Goal: Information Seeking & Learning: Learn about a topic

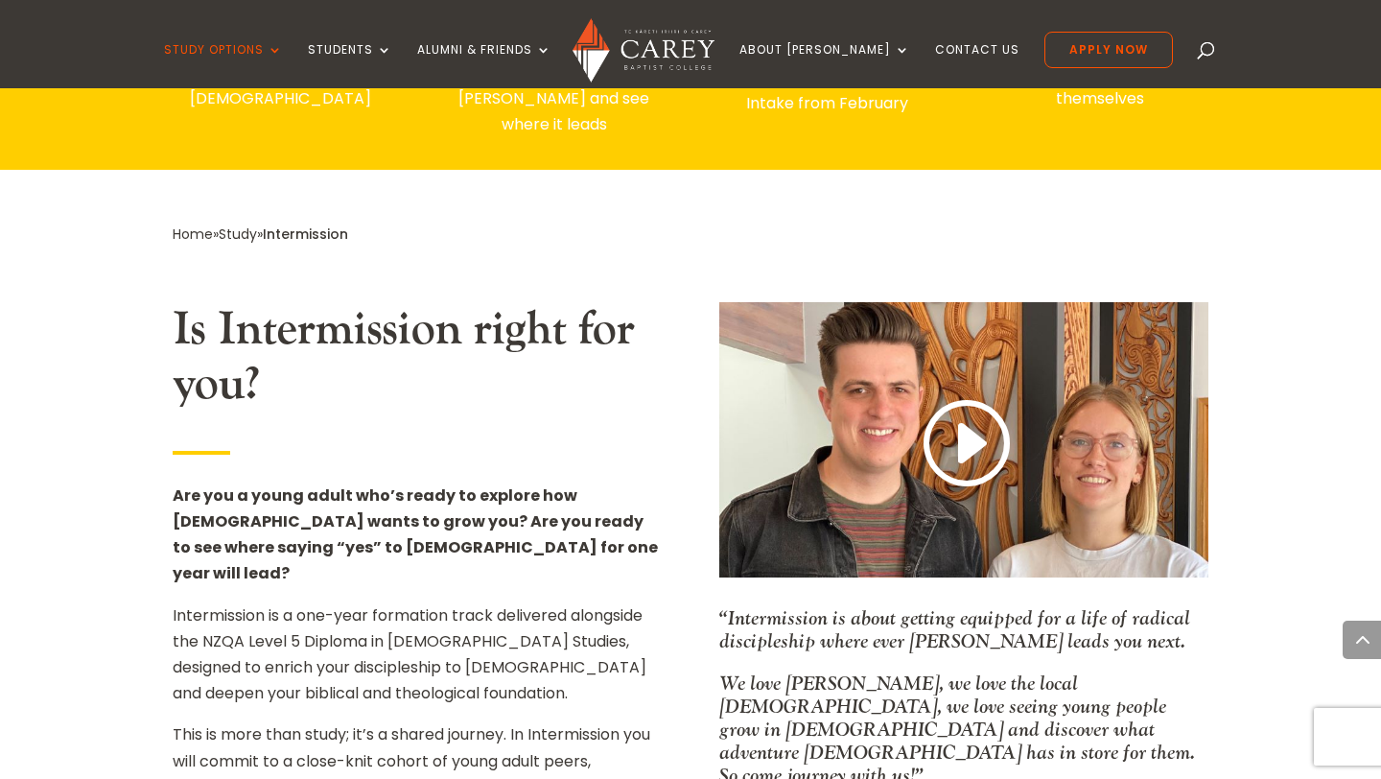
scroll to position [944, 0]
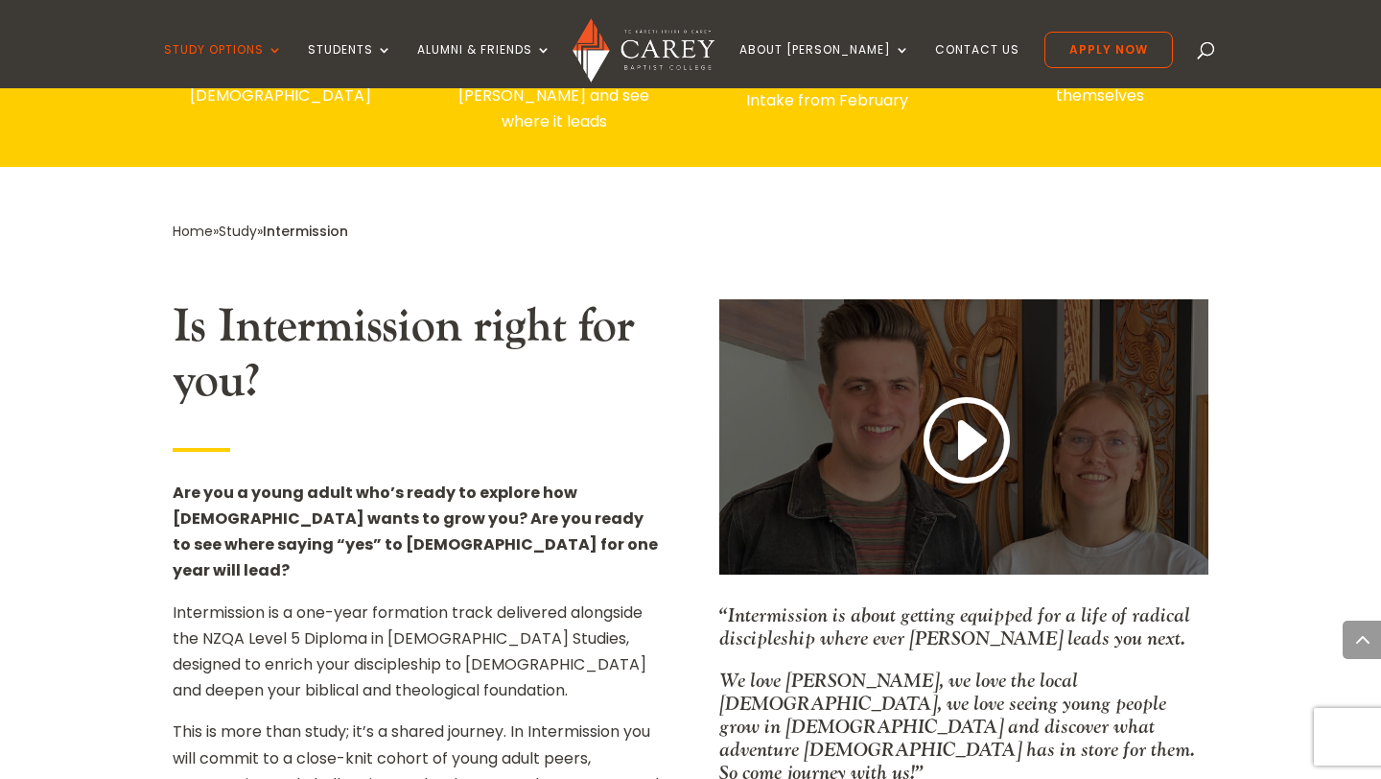
click at [948, 415] on link at bounding box center [964, 441] width 92 height 101
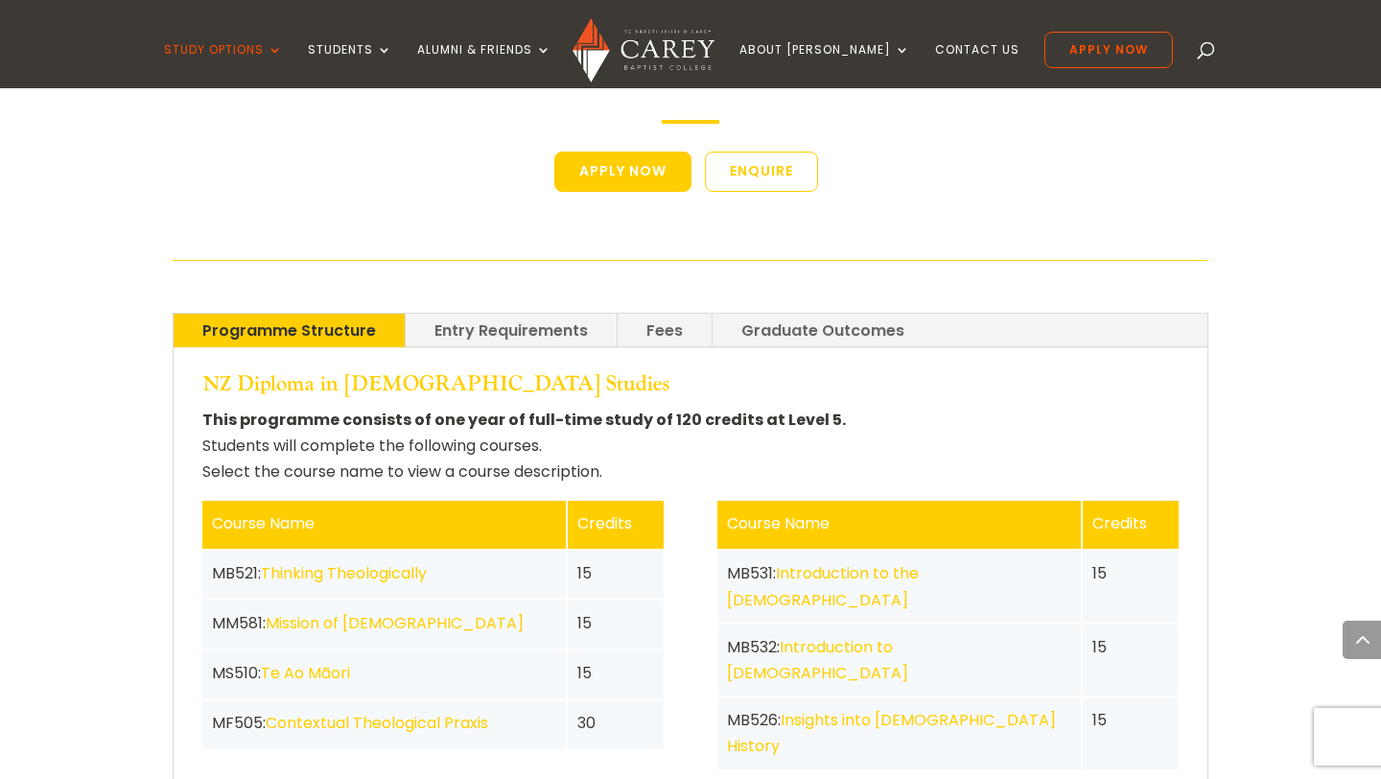
scroll to position [3447, 0]
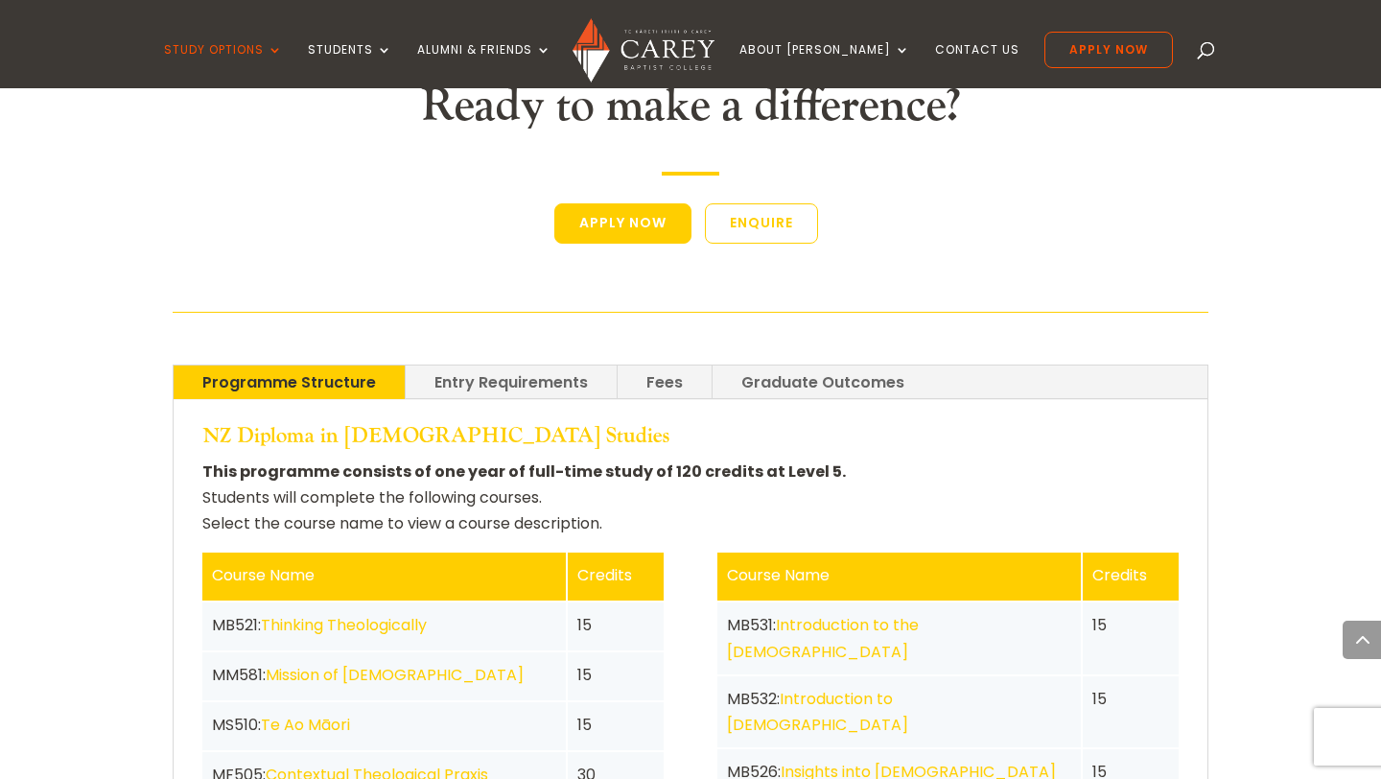
click at [688, 365] on link "Fees" at bounding box center [664, 382] width 94 height 34
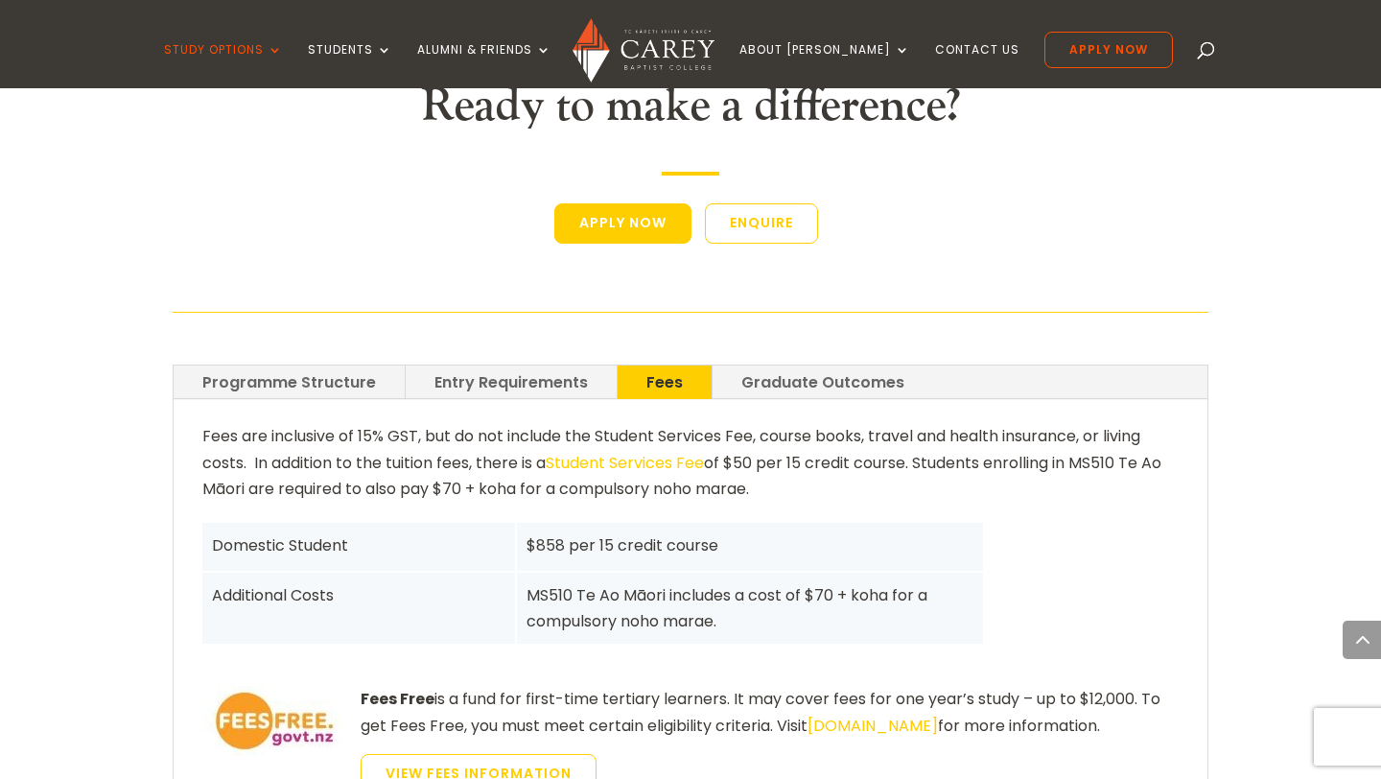
click at [586, 365] on link "Entry Requirements" at bounding box center [511, 382] width 211 height 34
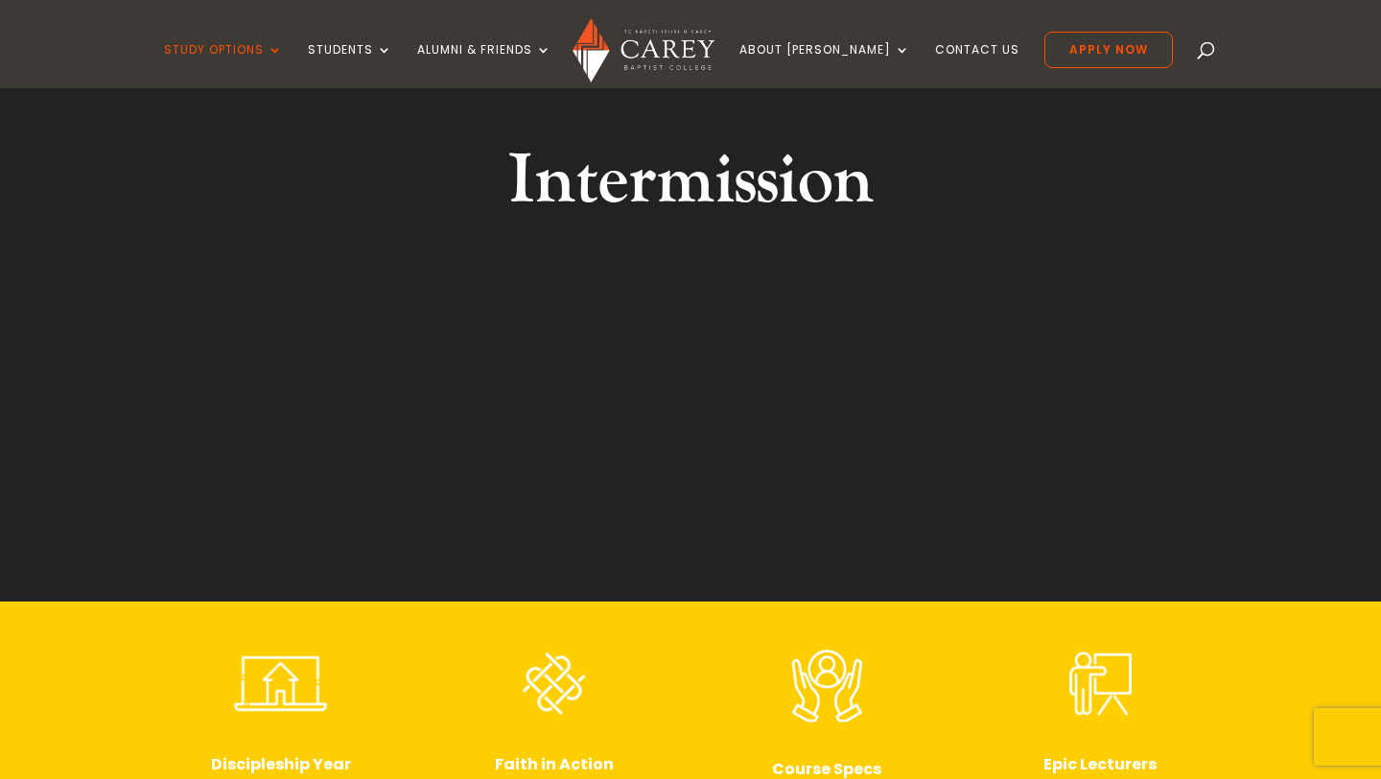
scroll to position [0, 0]
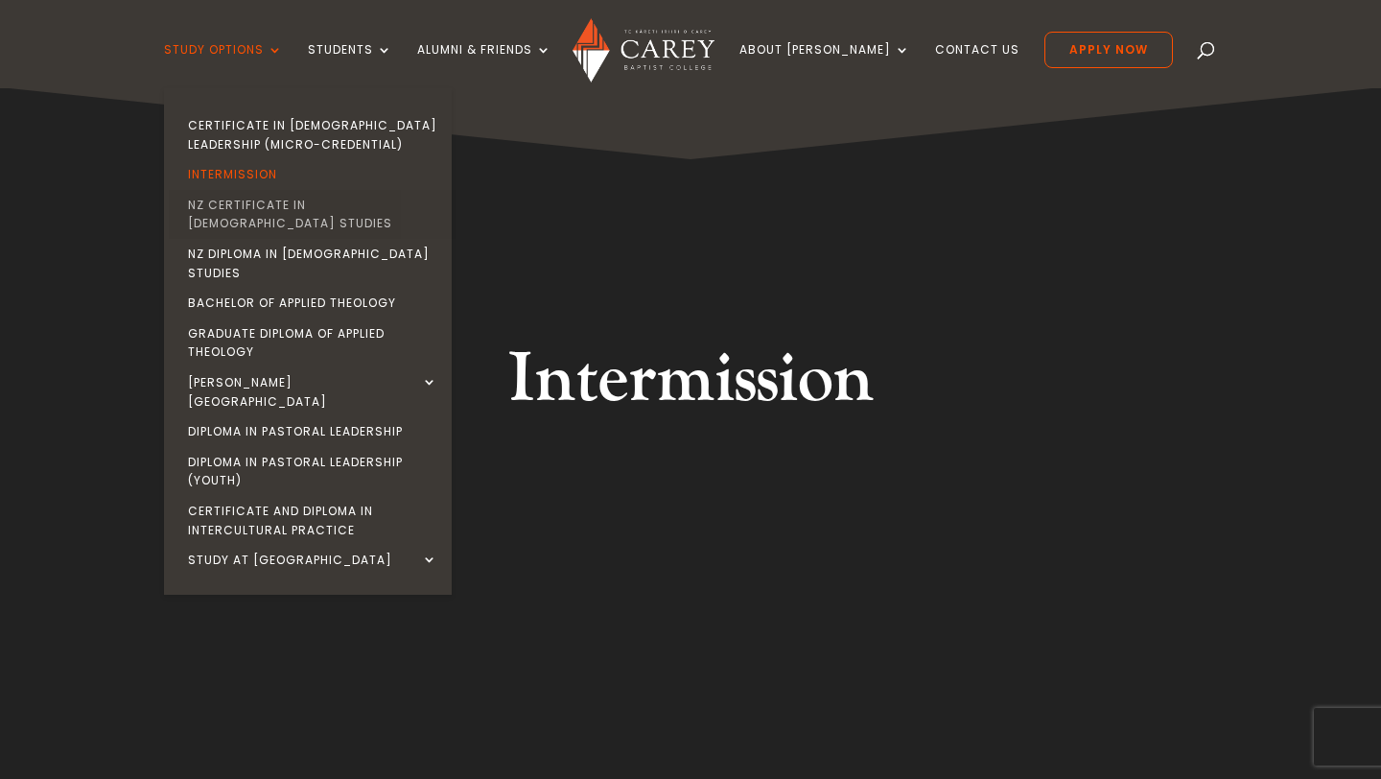
click at [298, 212] on link "NZ Certificate in [DEMOGRAPHIC_DATA] Studies" at bounding box center [313, 214] width 288 height 49
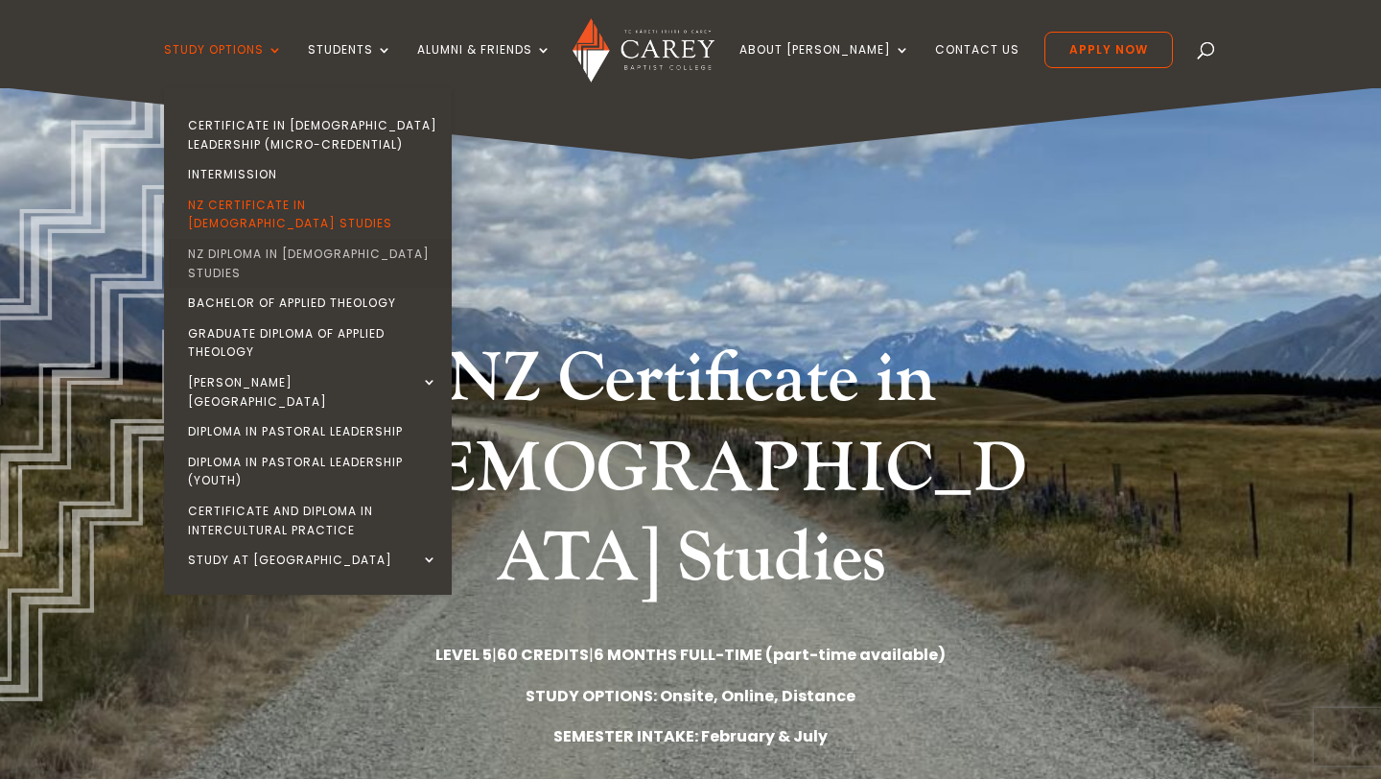
click at [313, 239] on link "NZ Diploma in [DEMOGRAPHIC_DATA] Studies" at bounding box center [313, 263] width 288 height 49
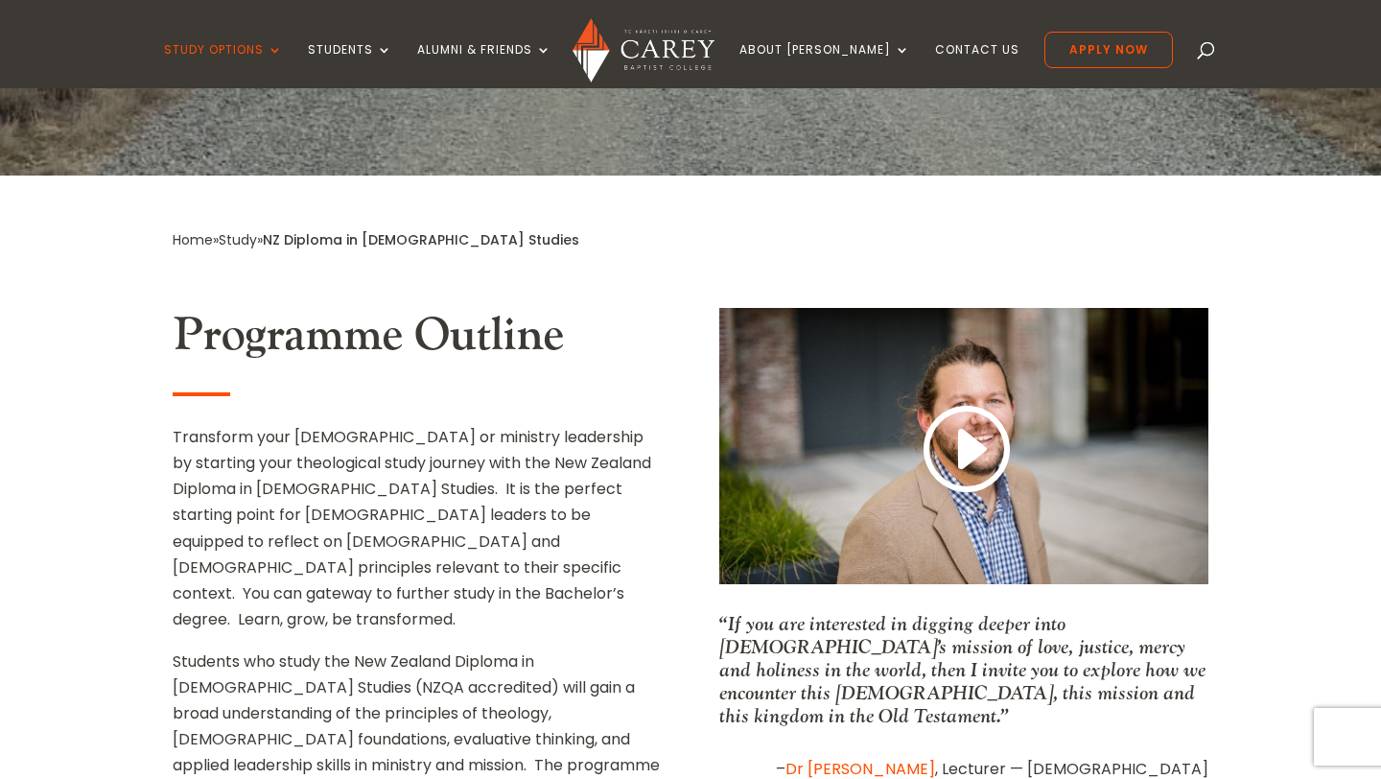
scroll to position [678, 0]
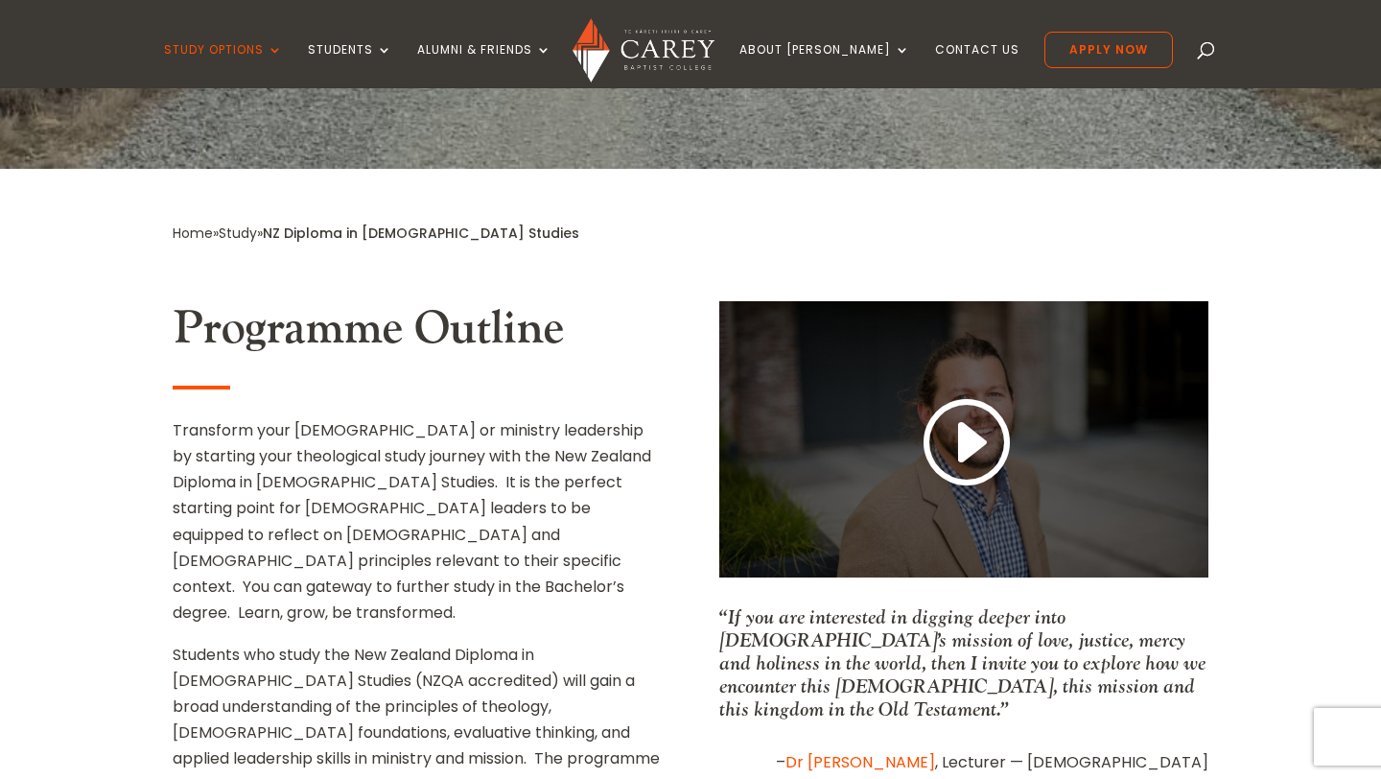
click at [953, 393] on link at bounding box center [964, 443] width 92 height 101
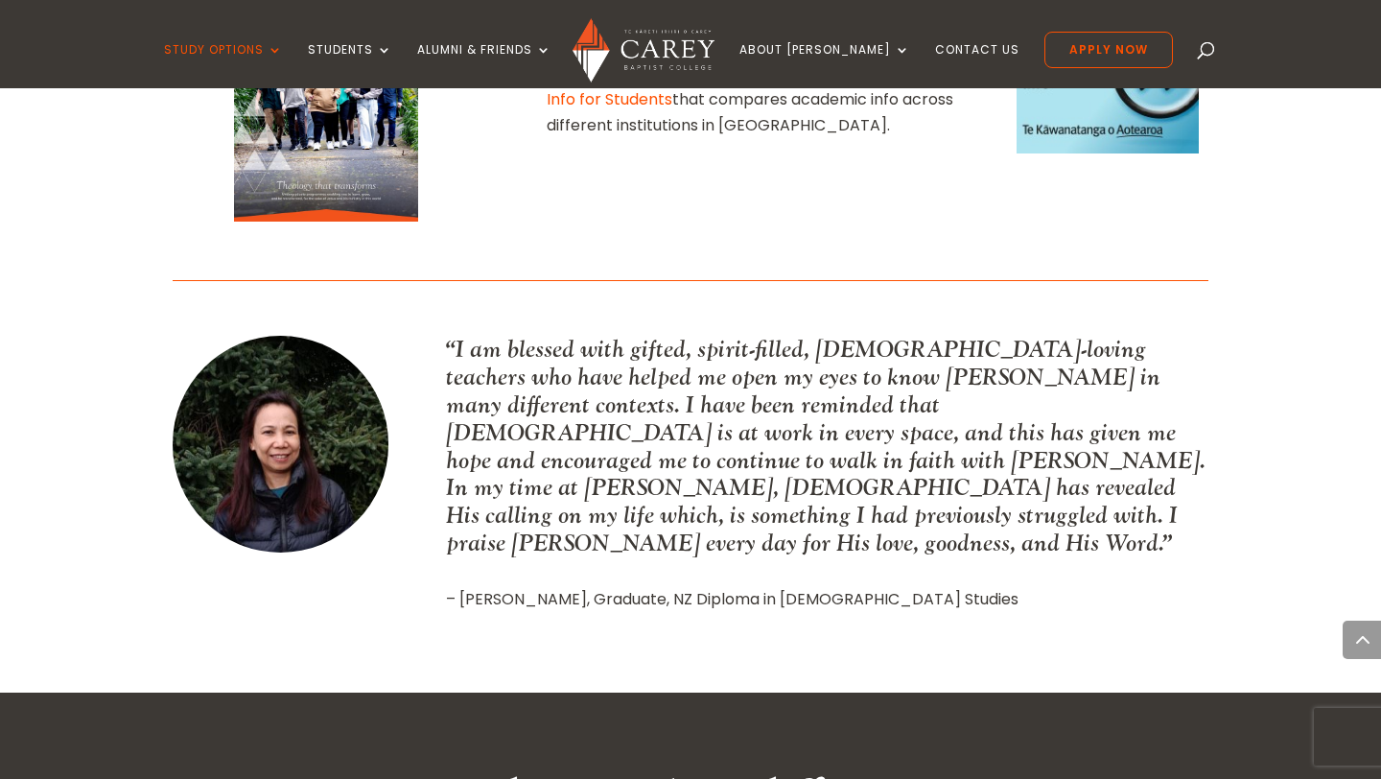
scroll to position [2563, 0]
